Goal: Information Seeking & Learning: Learn about a topic

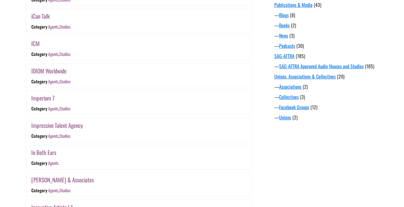
scroll to position [610, 0]
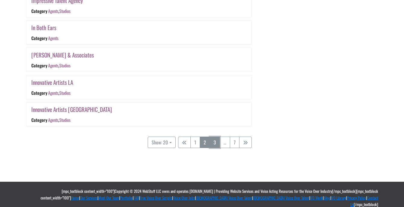
click at [218, 143] on link "3" at bounding box center [215, 141] width 10 height 11
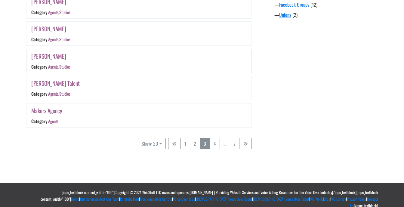
scroll to position [589, 0]
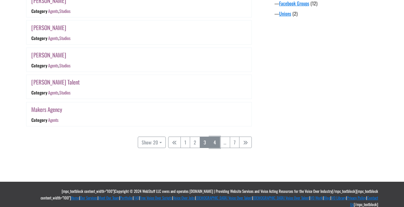
click at [214, 143] on link "4" at bounding box center [215, 141] width 10 height 11
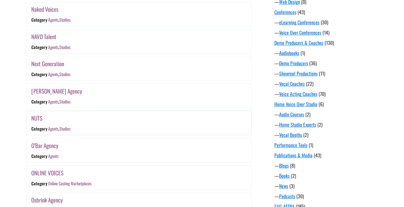
scroll to position [365, 0]
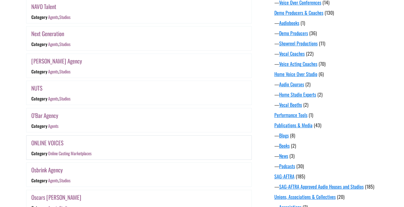
click at [48, 142] on link "ONLINE VOICES" at bounding box center [47, 142] width 32 height 9
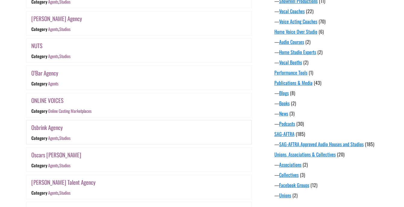
scroll to position [425, 0]
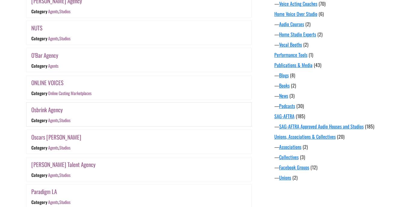
click at [53, 110] on link "Osbrink Agency" at bounding box center [47, 109] width 32 height 9
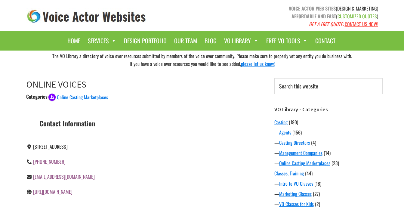
click at [58, 192] on link "https://www.onlinevoices.com/" at bounding box center [52, 191] width 39 height 7
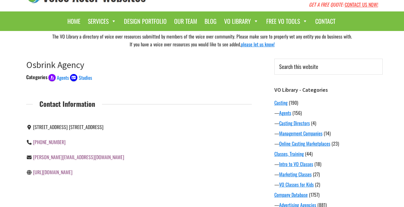
scroll to position [30, 0]
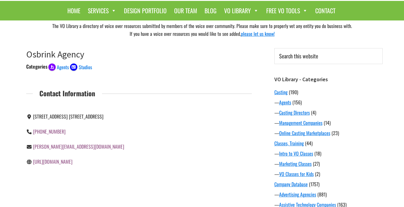
click at [71, 165] on link "http://www.osbrinkagency.com" at bounding box center [52, 161] width 39 height 7
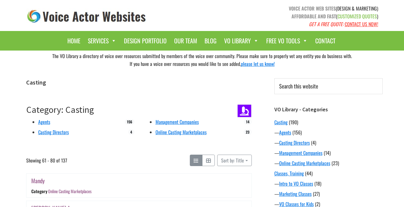
scroll to position [425, 0]
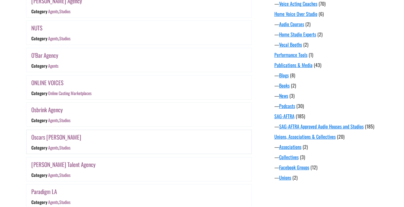
click at [62, 136] on link "Oscars [PERSON_NAME]" at bounding box center [56, 137] width 50 height 9
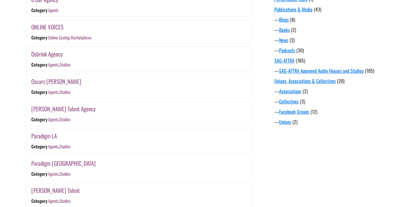
scroll to position [485, 0]
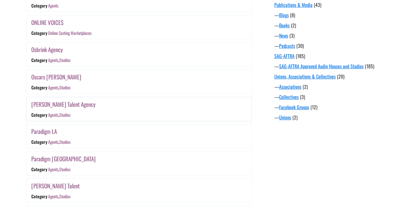
click at [70, 107] on link "Paonessa Talent Agency" at bounding box center [63, 104] width 64 height 9
click at [53, 133] on link "Paradigm LA" at bounding box center [44, 131] width 26 height 9
click at [53, 159] on link "Paradigm NY" at bounding box center [63, 158] width 64 height 9
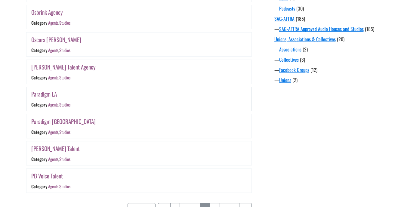
scroll to position [545, 0]
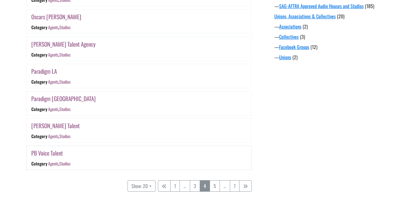
click at [53, 155] on link "PB Voice Talent" at bounding box center [47, 152] width 32 height 9
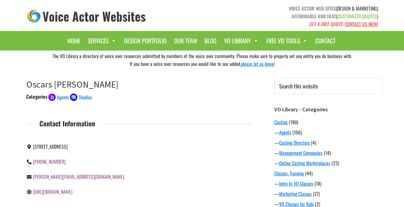
scroll to position [30, 0]
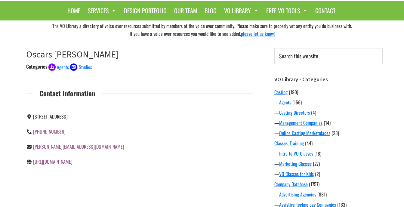
click at [62, 162] on link "[URL][DOMAIN_NAME]" at bounding box center [52, 161] width 39 height 7
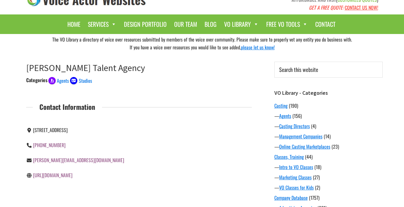
scroll to position [30, 0]
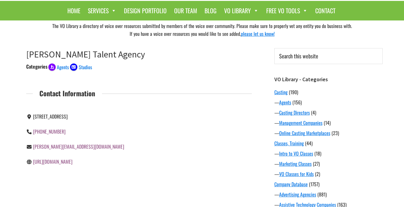
click at [64, 163] on link "http://www.paonessatalent.com" at bounding box center [52, 161] width 39 height 7
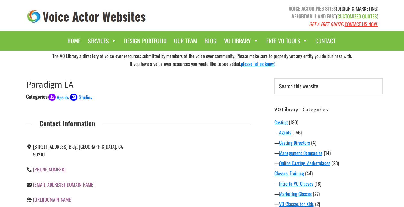
scroll to position [60, 0]
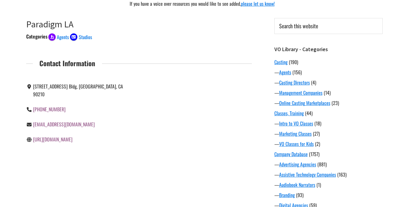
click at [64, 136] on link "[URL][DOMAIN_NAME]" at bounding box center [52, 139] width 39 height 7
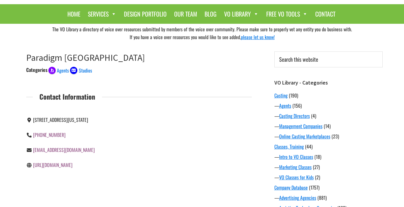
scroll to position [30, 0]
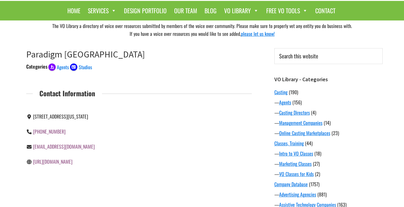
click at [72, 161] on link "http://voiceover.paradigmagency.com/" at bounding box center [52, 161] width 39 height 7
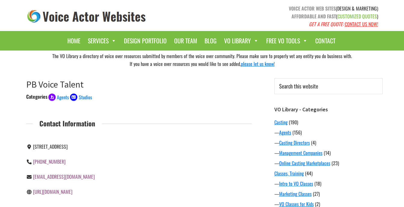
click at [61, 194] on link "https://www.pbvoices.com/" at bounding box center [52, 191] width 39 height 7
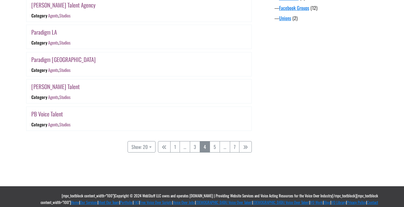
scroll to position [589, 0]
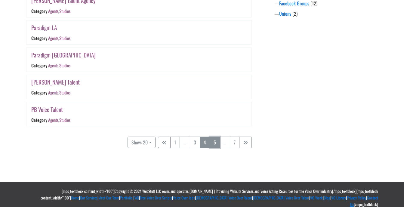
click at [213, 142] on link "5" at bounding box center [215, 141] width 10 height 11
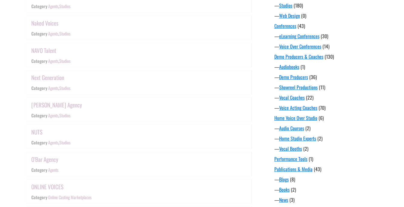
scroll to position [155, 0]
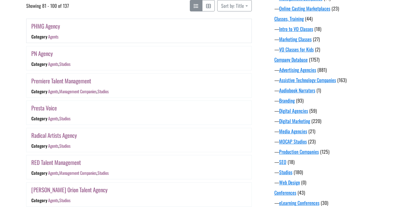
click at [47, 27] on link "PHMG Agency" at bounding box center [45, 26] width 29 height 9
click at [42, 56] on link "PN Agency" at bounding box center [42, 53] width 22 height 9
click at [81, 78] on link "Premiere Talent Management" at bounding box center [61, 80] width 60 height 9
click at [46, 105] on link "Presta Voice" at bounding box center [44, 107] width 26 height 9
click at [70, 135] on link "Radical Artists Agency" at bounding box center [54, 135] width 46 height 9
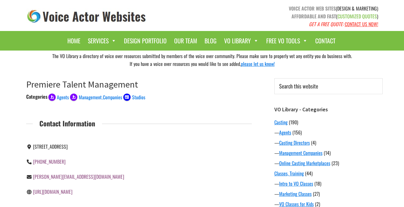
scroll to position [30, 0]
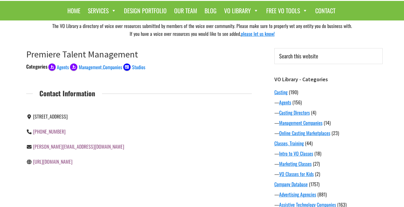
click at [59, 165] on link "http://www.ptmtalent.com" at bounding box center [52, 161] width 39 height 7
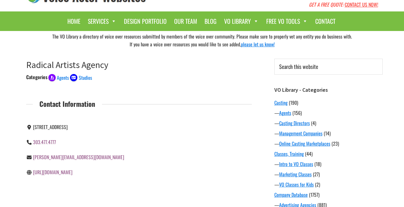
scroll to position [30, 0]
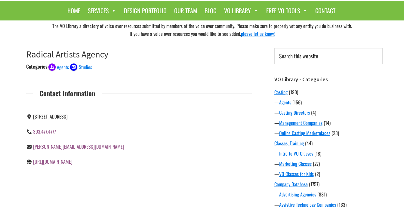
click at [72, 161] on link "[URL][DOMAIN_NAME]" at bounding box center [52, 161] width 39 height 7
